Goal: Communication & Community: Participate in discussion

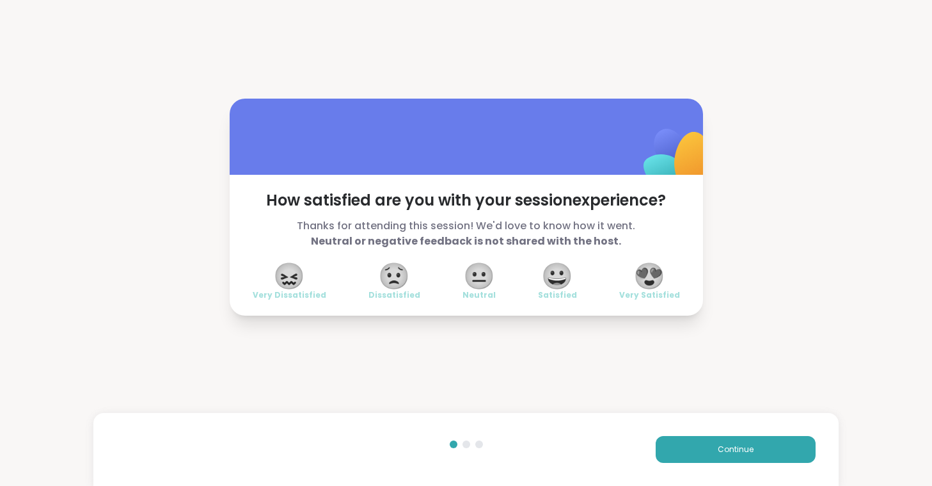
click at [649, 269] on span "😍" at bounding box center [649, 275] width 32 height 23
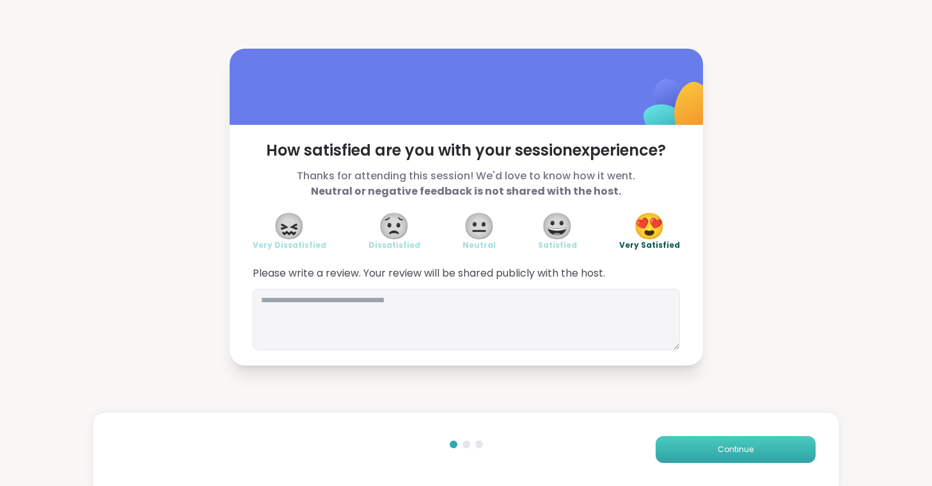
click at [724, 442] on button "Continue" at bounding box center [736, 449] width 160 height 27
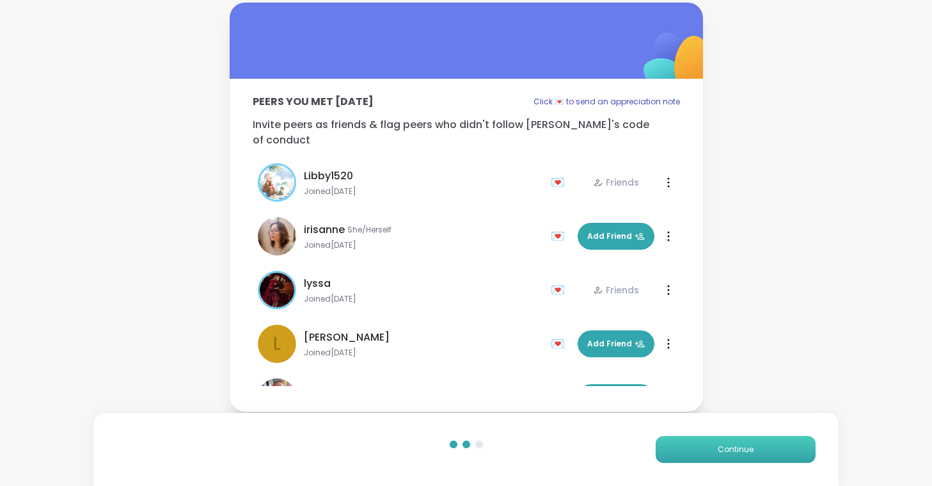
click at [724, 442] on button "Continue" at bounding box center [736, 449] width 160 height 27
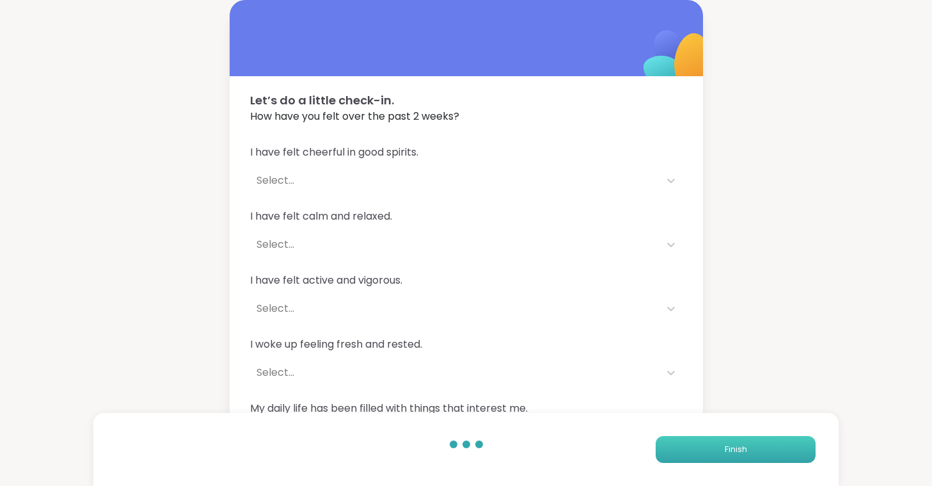
click at [750, 455] on button "Finish" at bounding box center [736, 449] width 160 height 27
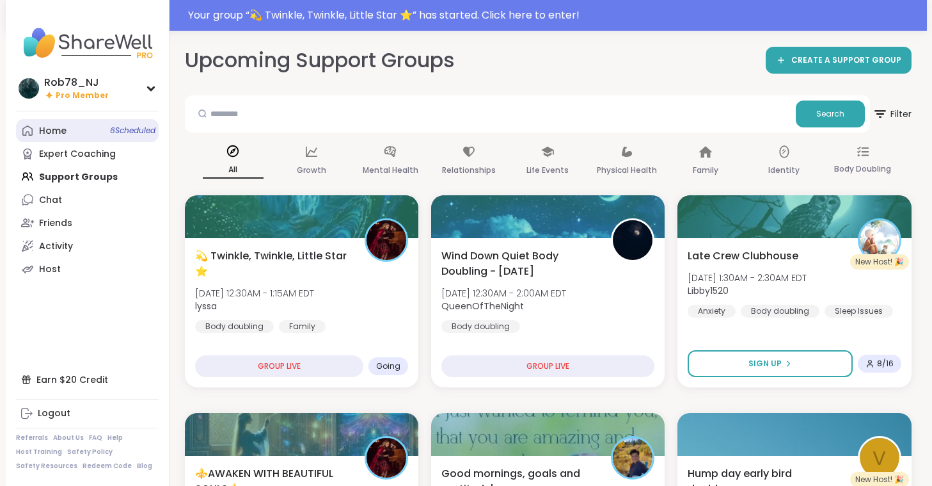
click at [90, 132] on link "Home 6 Scheduled" at bounding box center [87, 130] width 143 height 23
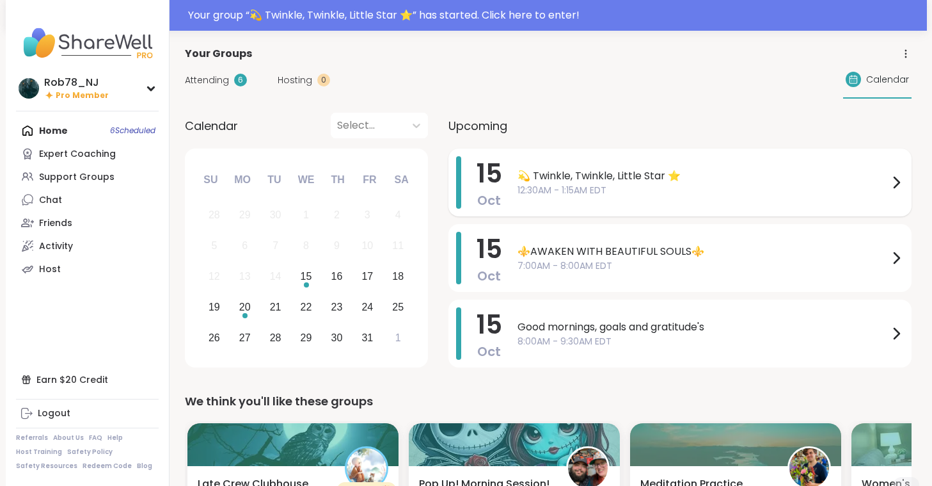
click at [600, 181] on span "💫 Twinkle, Twinkle, Little Star ⭐️" at bounding box center [703, 175] width 371 height 15
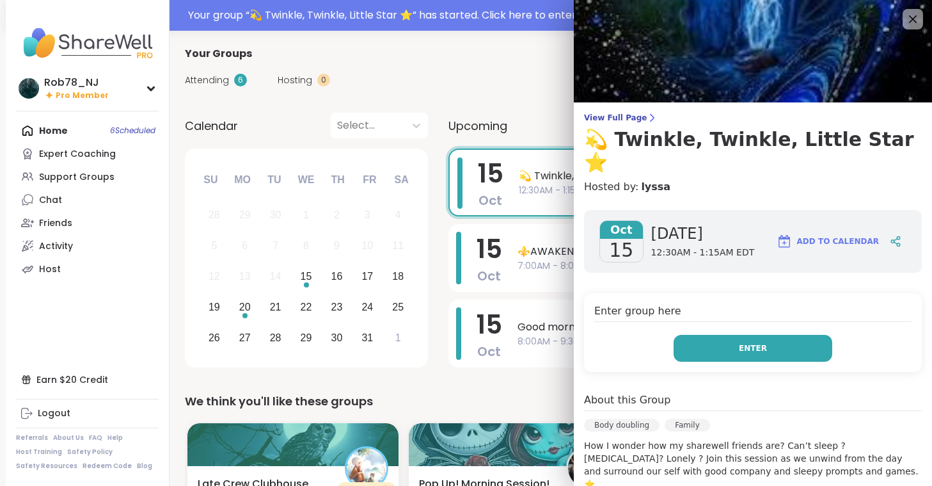
click at [763, 342] on span "Enter" at bounding box center [753, 348] width 28 height 12
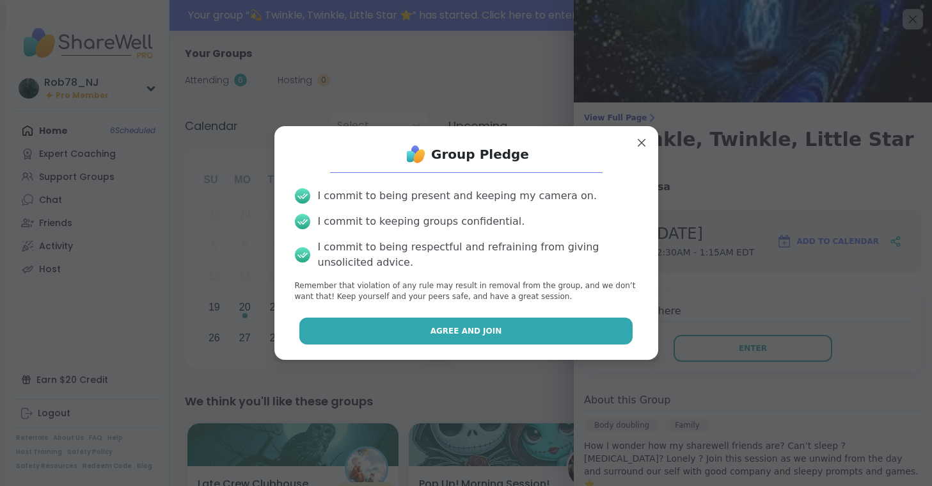
click at [572, 327] on button "Agree and Join" at bounding box center [465, 330] width 333 height 27
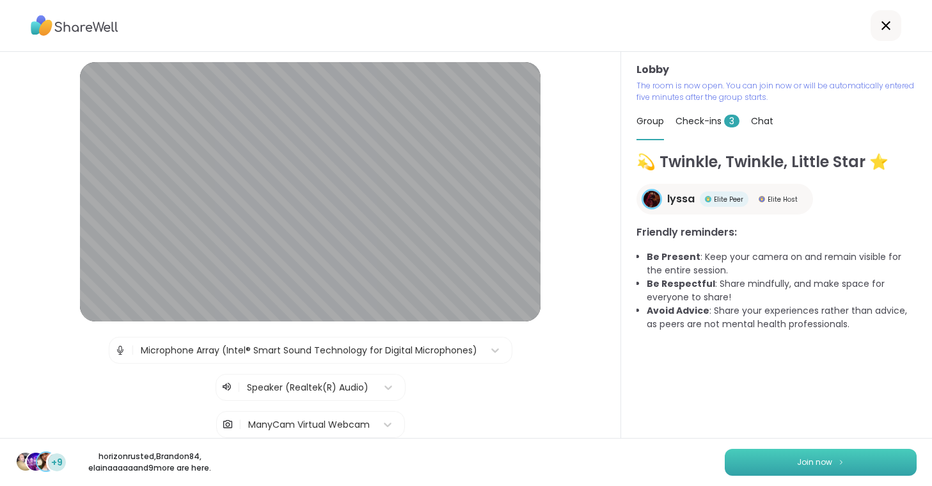
click at [773, 456] on button "Join now" at bounding box center [821, 462] width 192 height 27
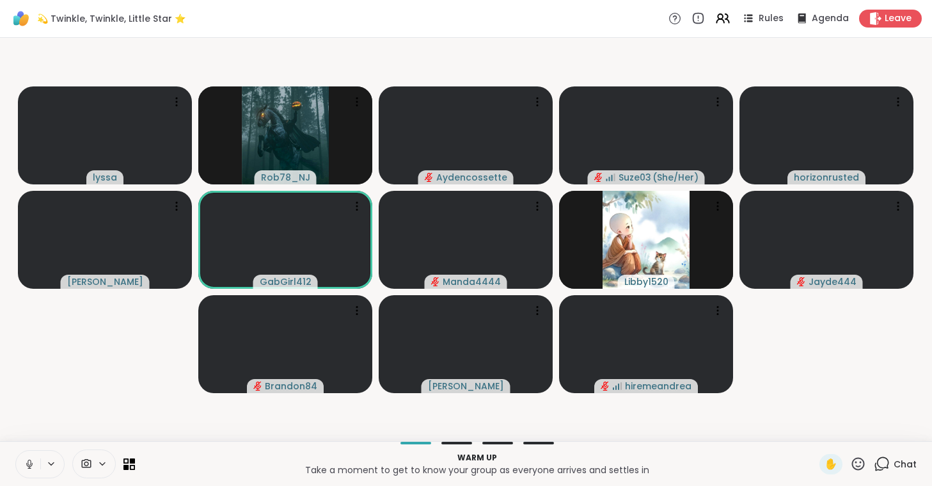
click at [33, 464] on icon at bounding box center [30, 464] width 12 height 12
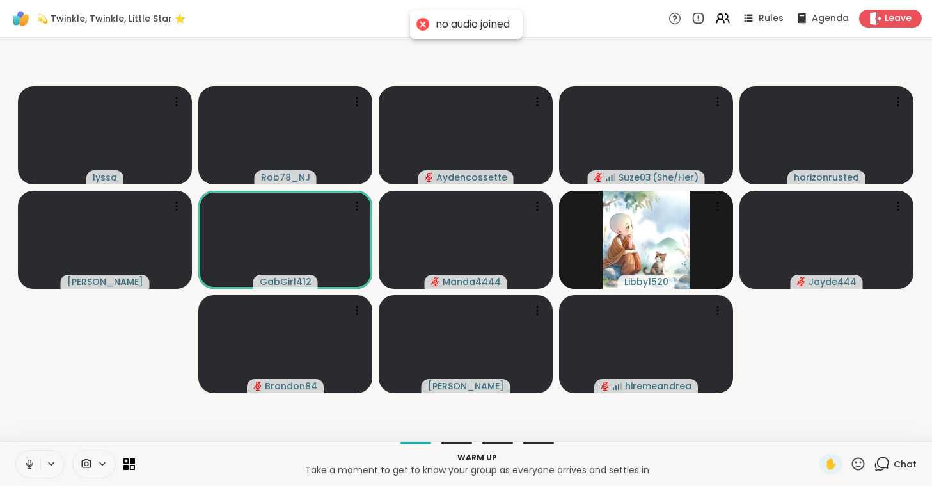
click at [24, 464] on icon at bounding box center [30, 464] width 12 height 12
click at [93, 459] on span at bounding box center [85, 463] width 24 height 12
click at [95, 413] on div "ManyCam Virtual Webcam" at bounding box center [117, 417] width 136 height 15
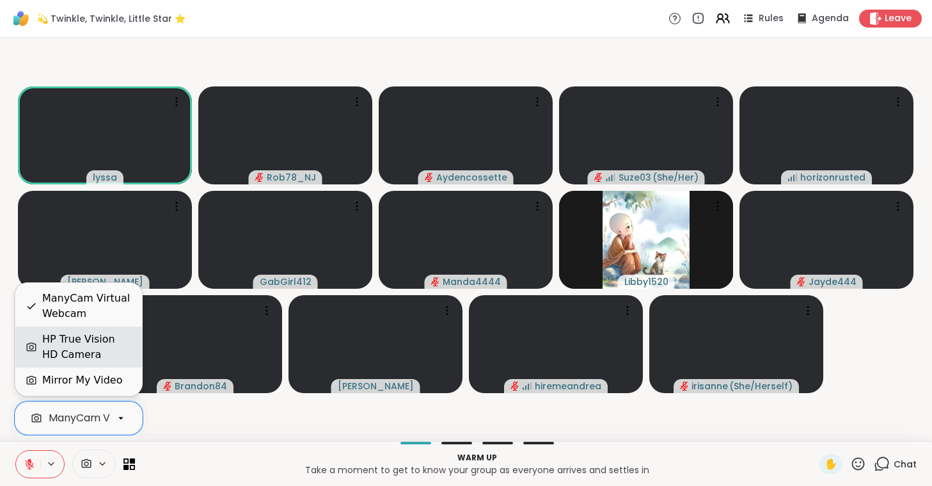
scroll to position [0, 57]
click at [86, 346] on div "HP True Vision HD Camera" at bounding box center [87, 346] width 90 height 31
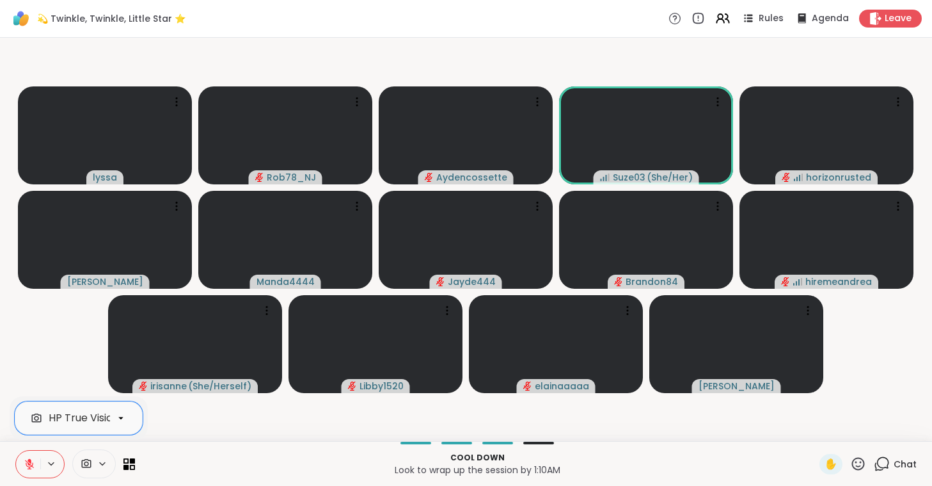
scroll to position [0, 52]
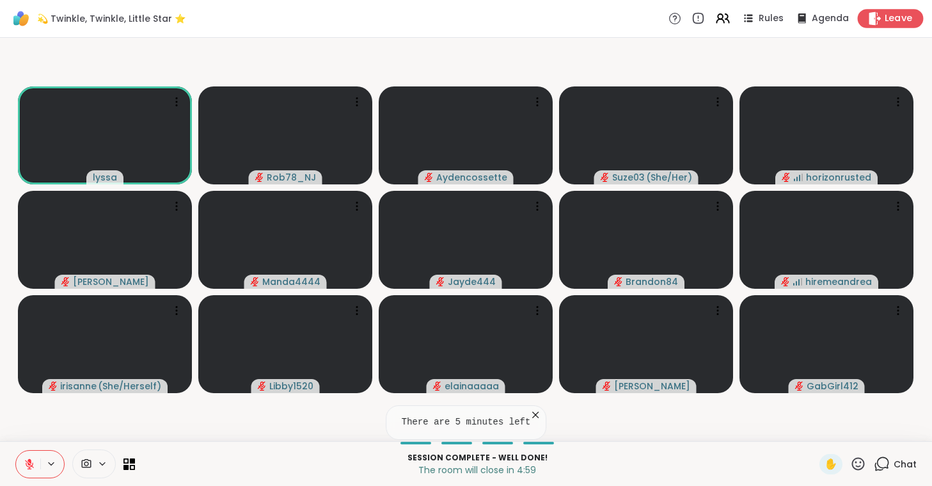
click at [895, 26] on div "Leave" at bounding box center [891, 18] width 66 height 19
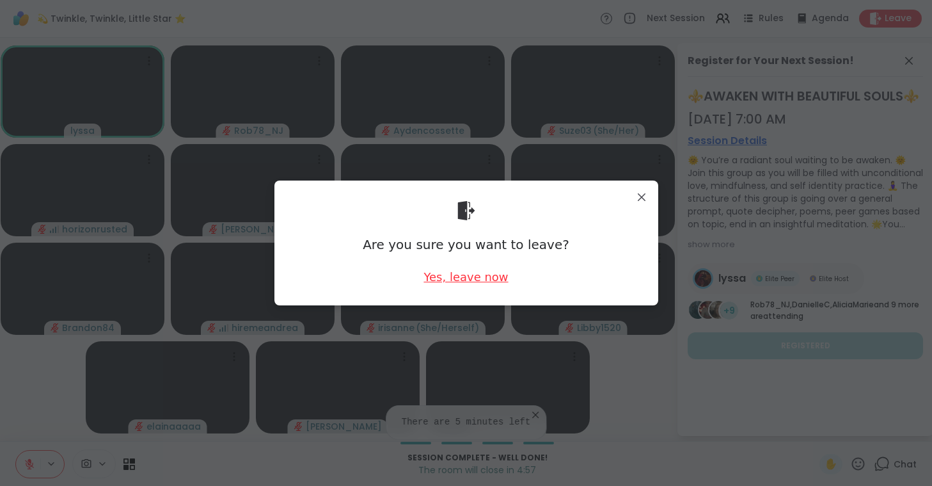
click at [459, 282] on div "Yes, leave now" at bounding box center [466, 277] width 84 height 16
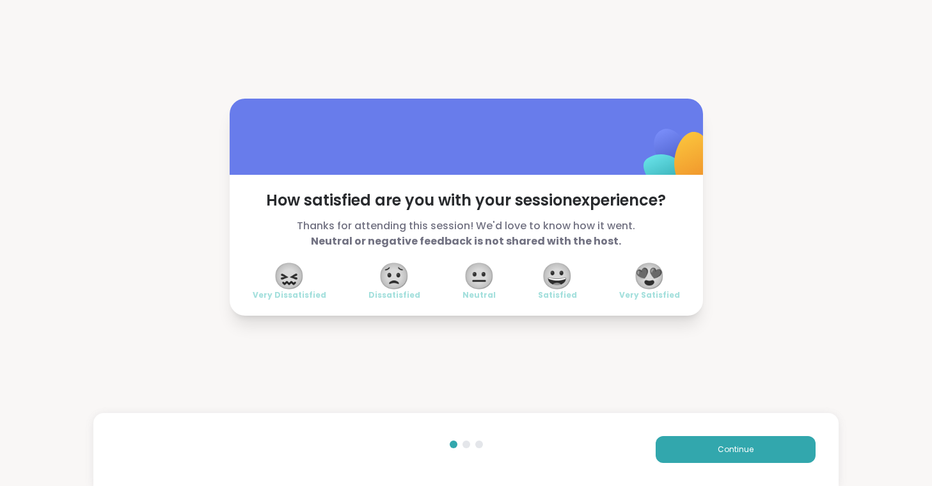
click at [642, 269] on span "😍" at bounding box center [649, 275] width 32 height 23
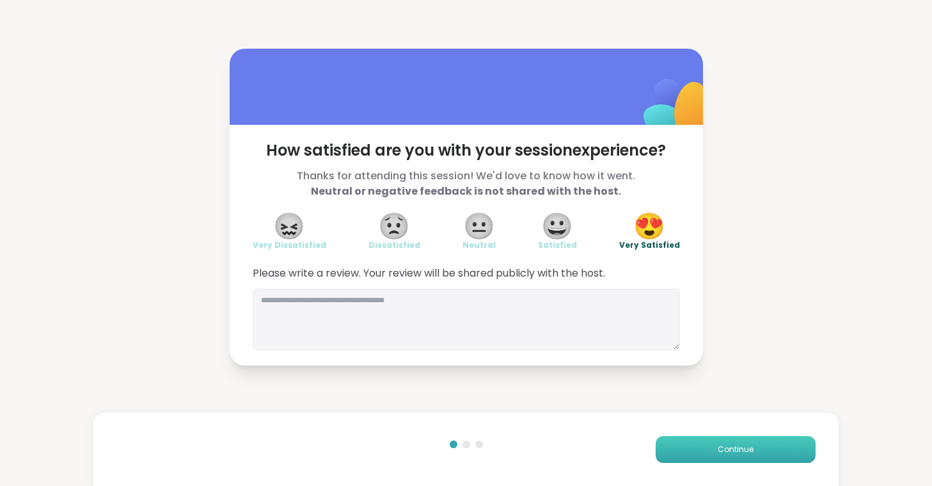
click at [763, 447] on button "Continue" at bounding box center [736, 449] width 160 height 27
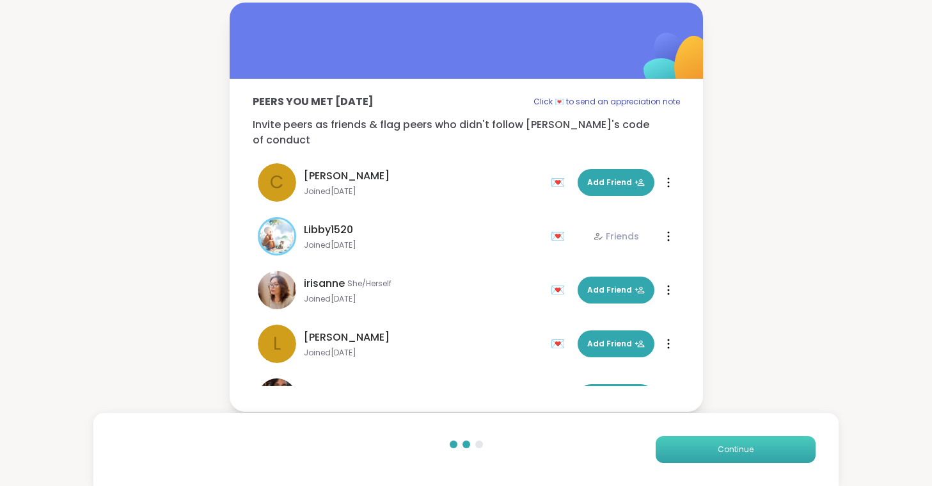
click at [763, 447] on button "Continue" at bounding box center [736, 449] width 160 height 27
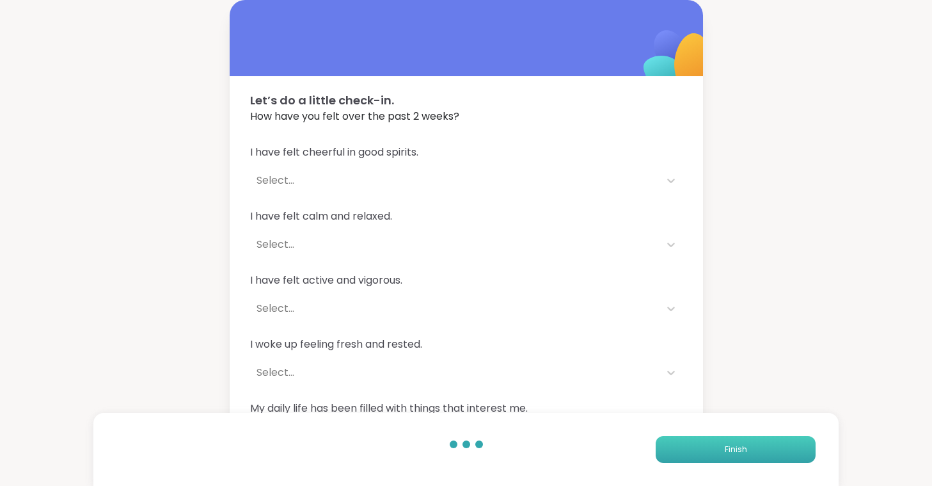
click at [763, 447] on button "Finish" at bounding box center [736, 449] width 160 height 27
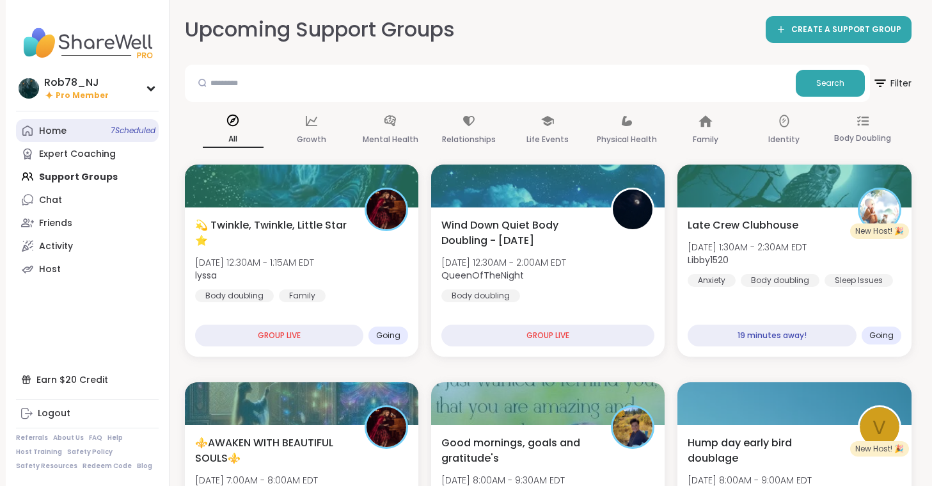
click at [69, 131] on link "Home 7 Scheduled" at bounding box center [87, 130] width 143 height 23
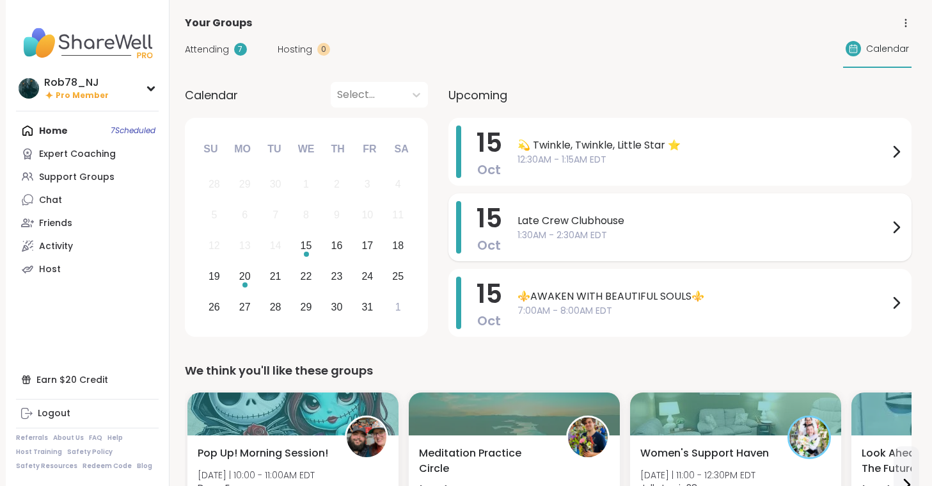
click at [589, 218] on span "Late Crew Clubhouse" at bounding box center [703, 220] width 371 height 15
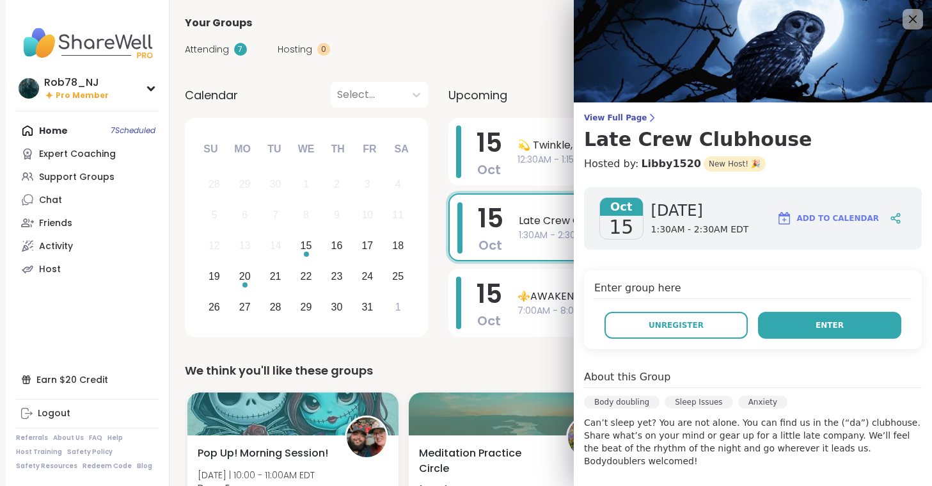
click at [838, 318] on button "Enter" at bounding box center [829, 325] width 143 height 27
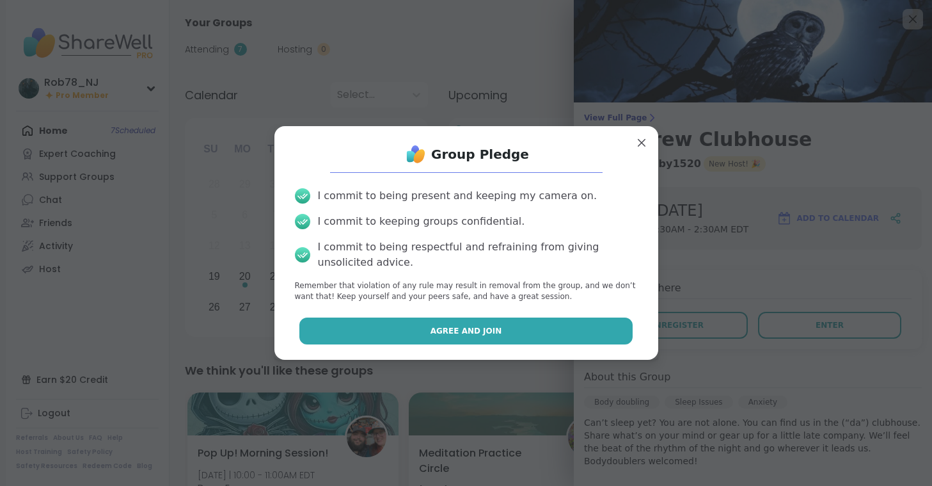
click at [576, 337] on button "Agree and Join" at bounding box center [465, 330] width 333 height 27
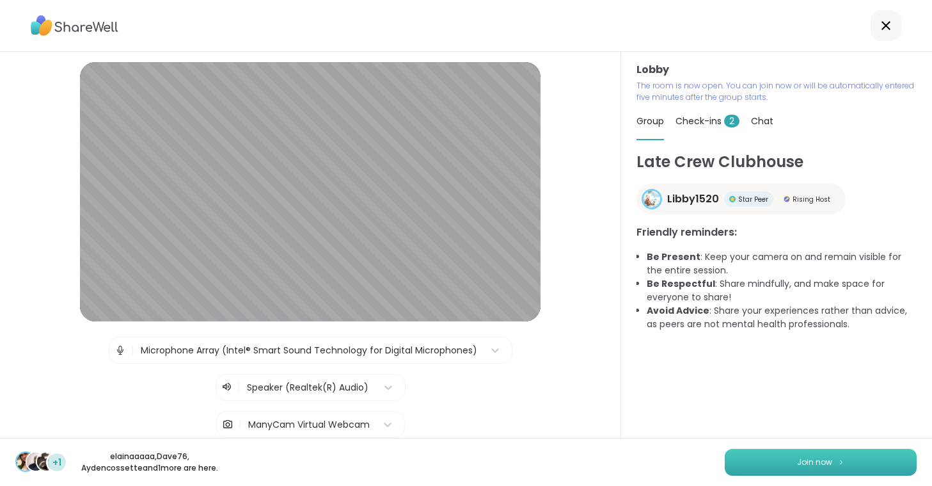
click at [799, 463] on span "Join now" at bounding box center [814, 462] width 35 height 12
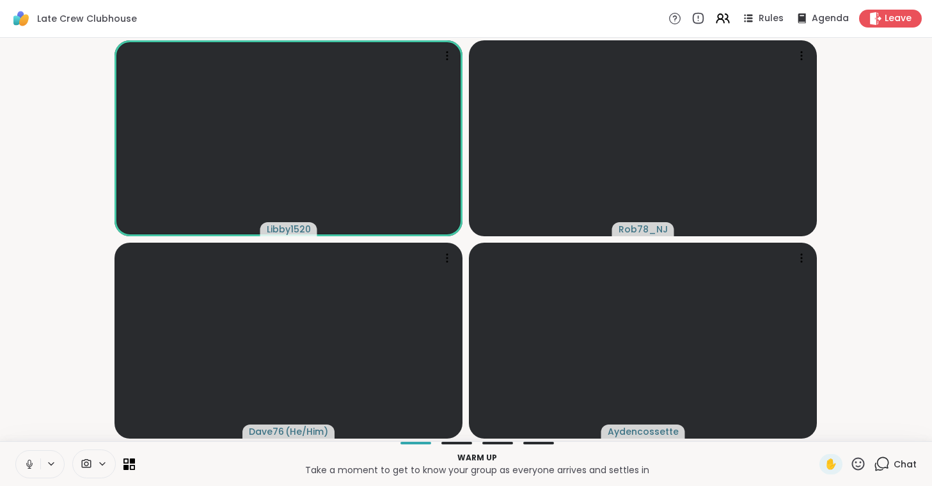
click at [29, 466] on icon at bounding box center [30, 464] width 12 height 12
click at [88, 463] on icon at bounding box center [87, 463] width 10 height 9
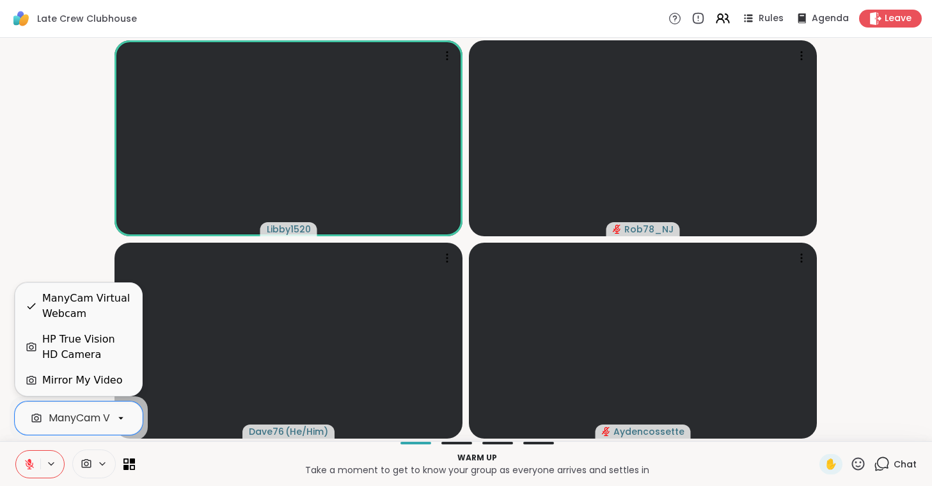
click at [85, 416] on div "ManyCam Virtual Webcam" at bounding box center [117, 417] width 136 height 15
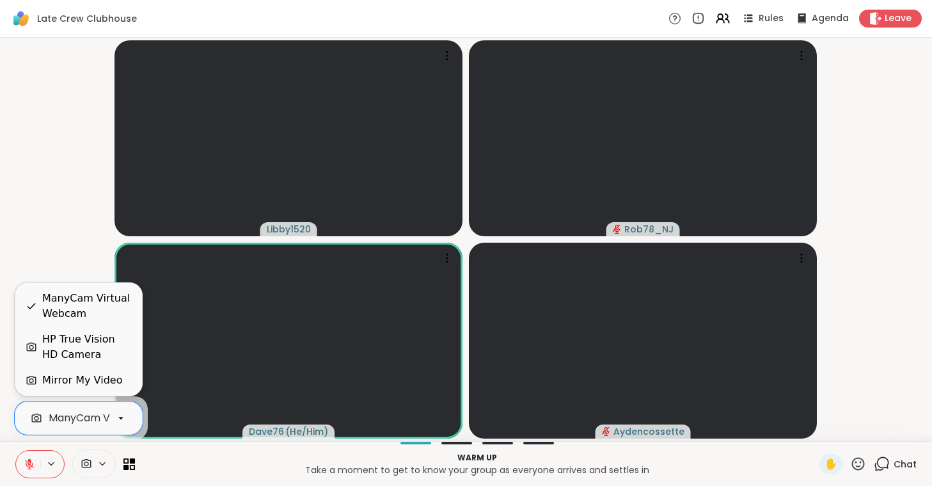
click at [90, 345] on div "HP True Vision HD Camera" at bounding box center [87, 346] width 90 height 31
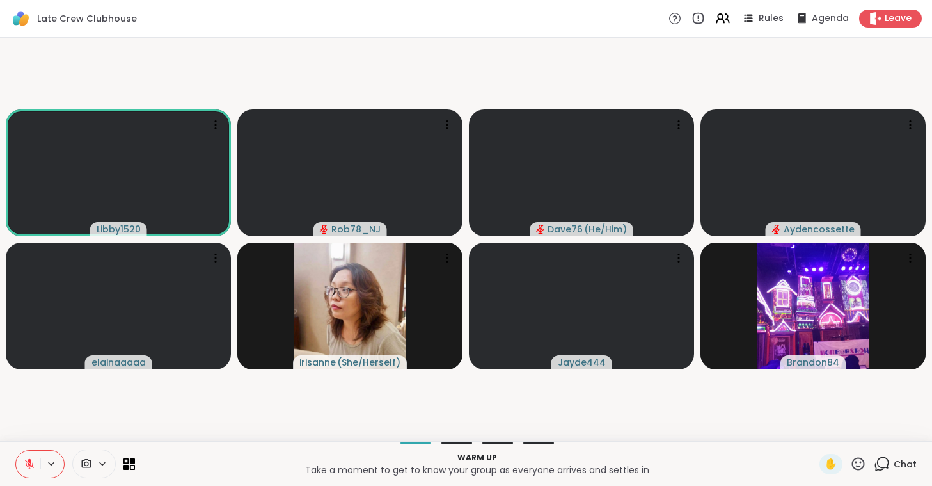
click at [127, 457] on div at bounding box center [75, 463] width 120 height 29
click at [130, 458] on icon at bounding box center [129, 463] width 12 height 12
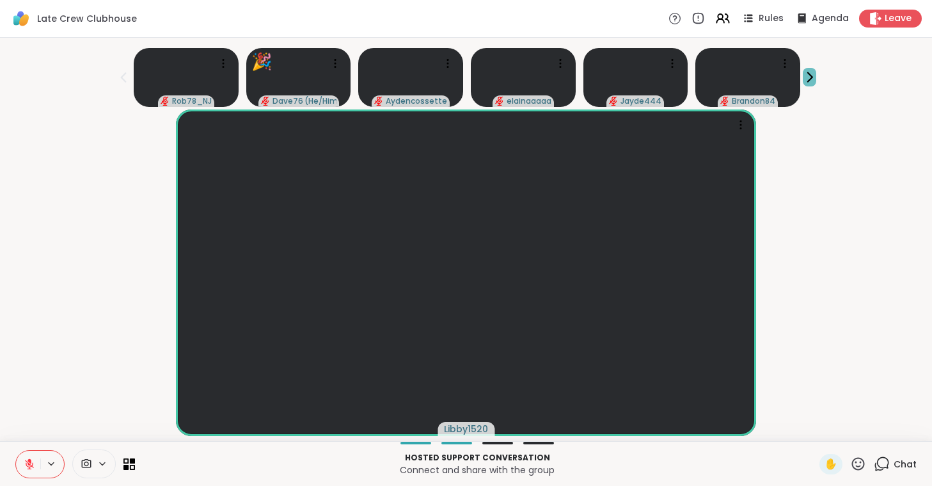
click at [809, 76] on icon at bounding box center [809, 76] width 13 height 13
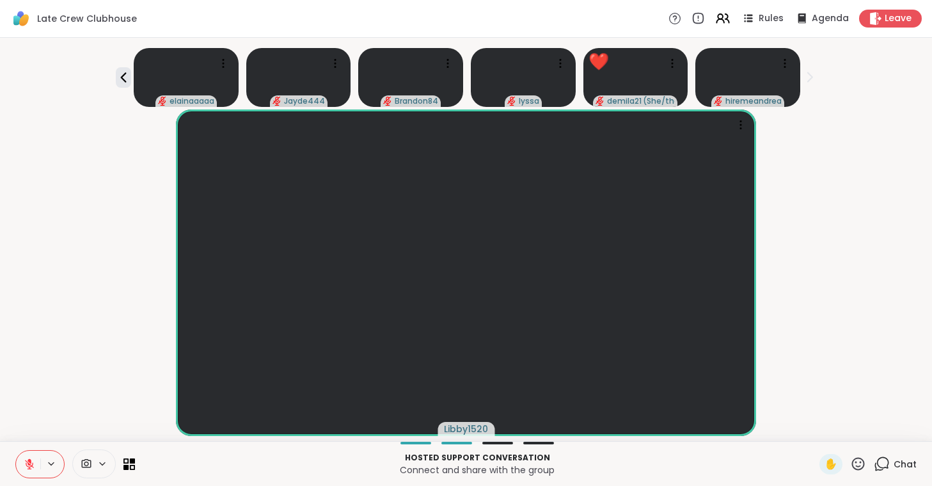
click at [809, 76] on icon at bounding box center [809, 76] width 13 height 13
